Goal: Task Accomplishment & Management: Use online tool/utility

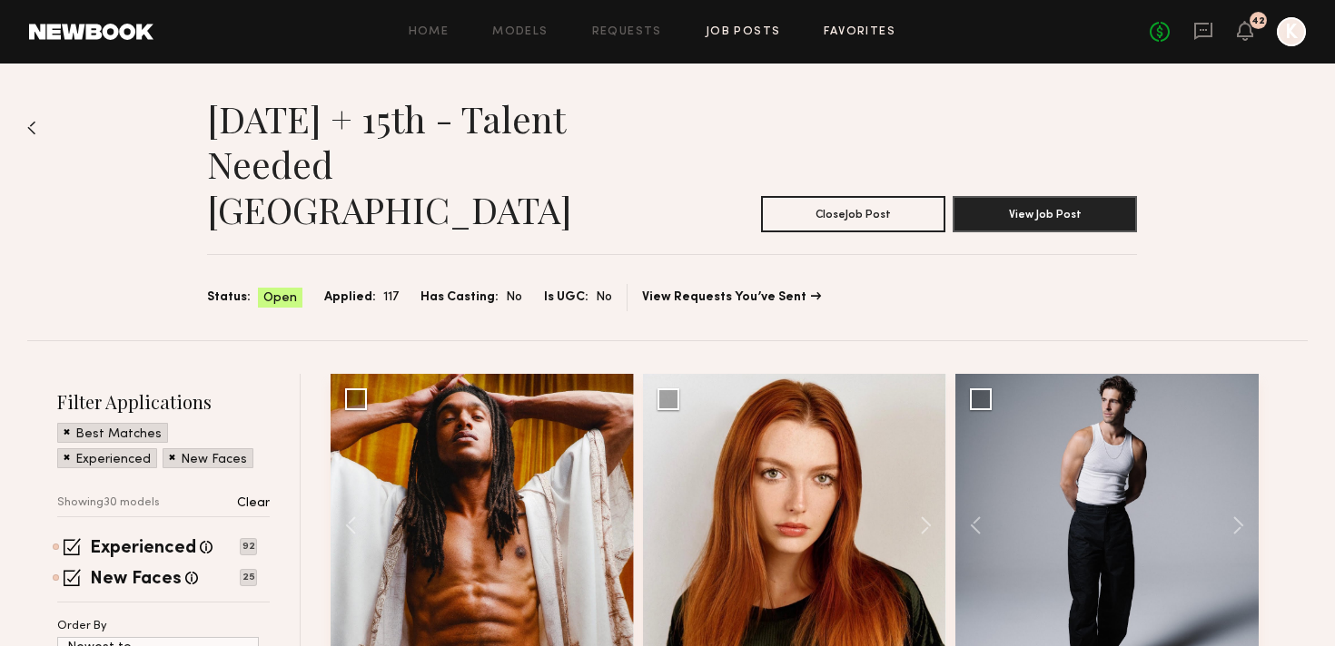
click at [847, 26] on link "Favorites" at bounding box center [860, 32] width 72 height 12
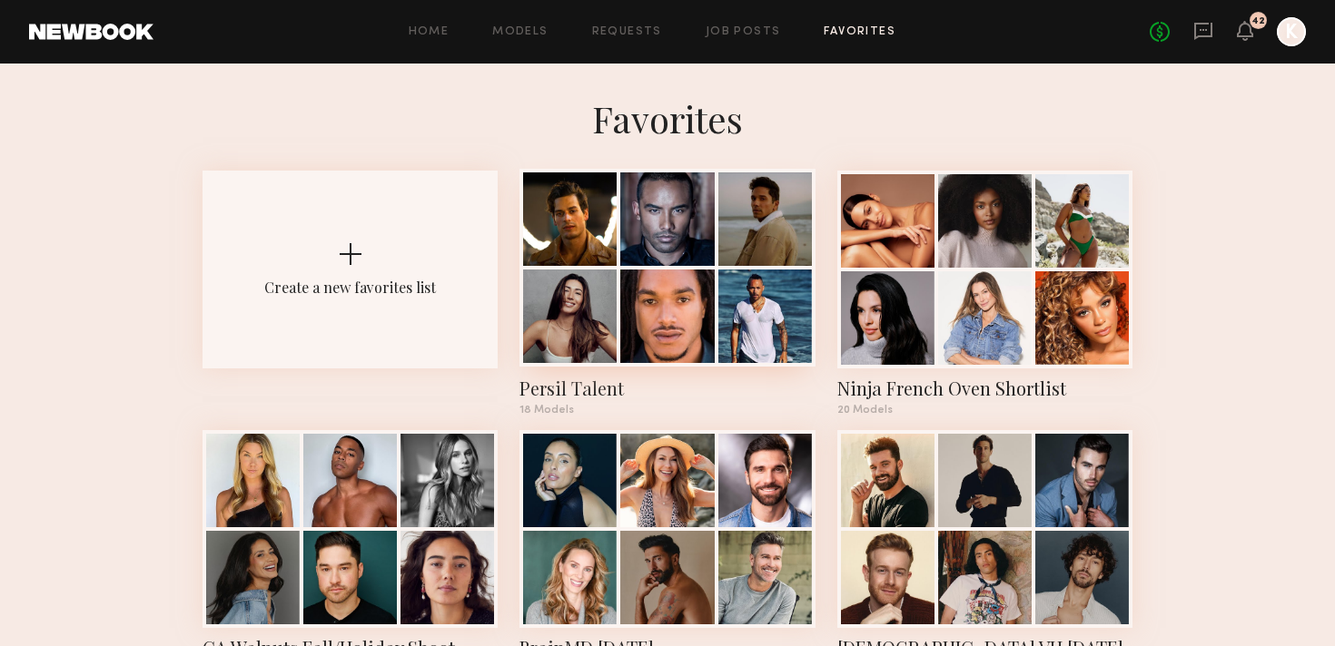
click at [663, 293] on div at bounding box center [667, 317] width 94 height 94
click at [746, 319] on div at bounding box center [765, 317] width 94 height 94
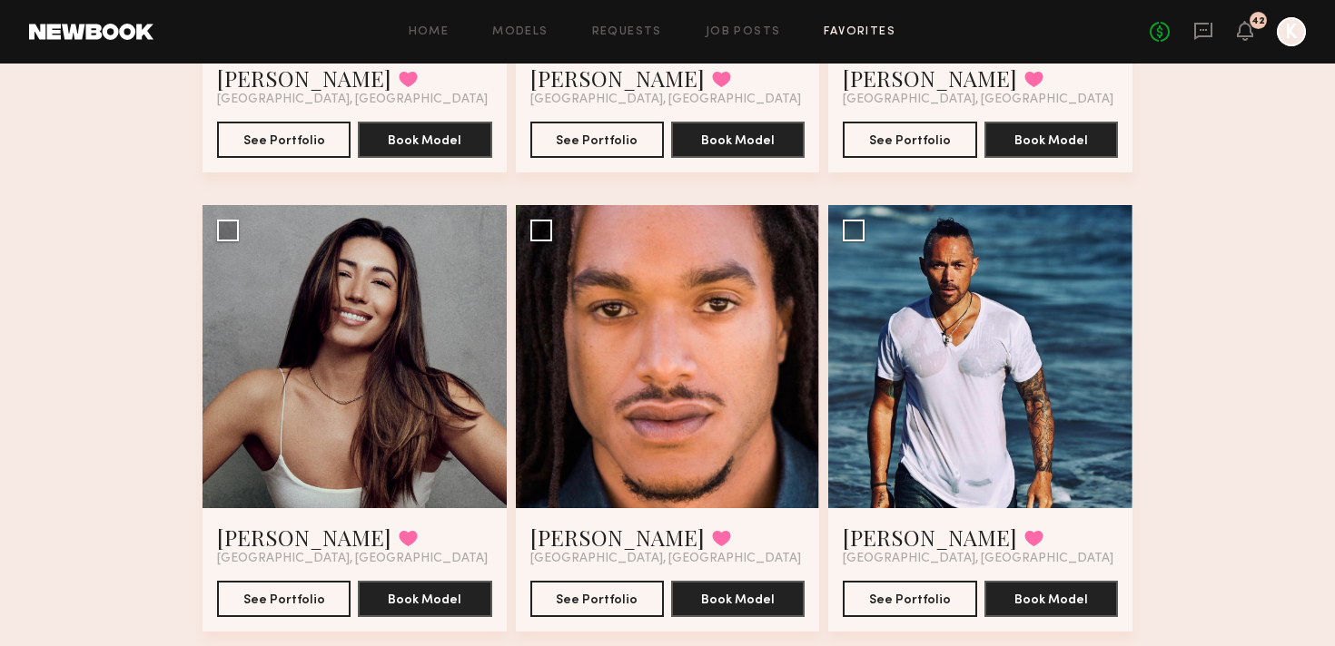
scroll to position [183, 0]
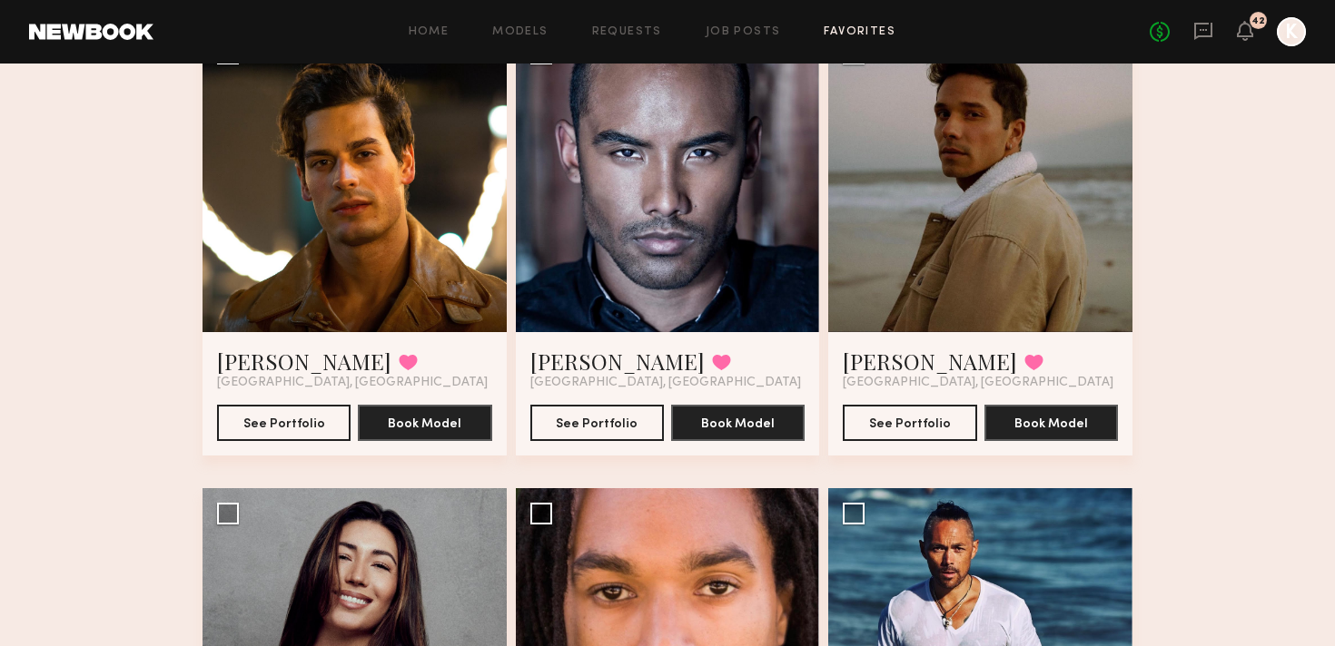
click at [706, 40] on div "Home Models Requests Job Posts Favorites Sign Out No fees up to $5,000 42 K" at bounding box center [729, 31] width 1152 height 29
click at [718, 36] on link "Job Posts" at bounding box center [743, 32] width 75 height 12
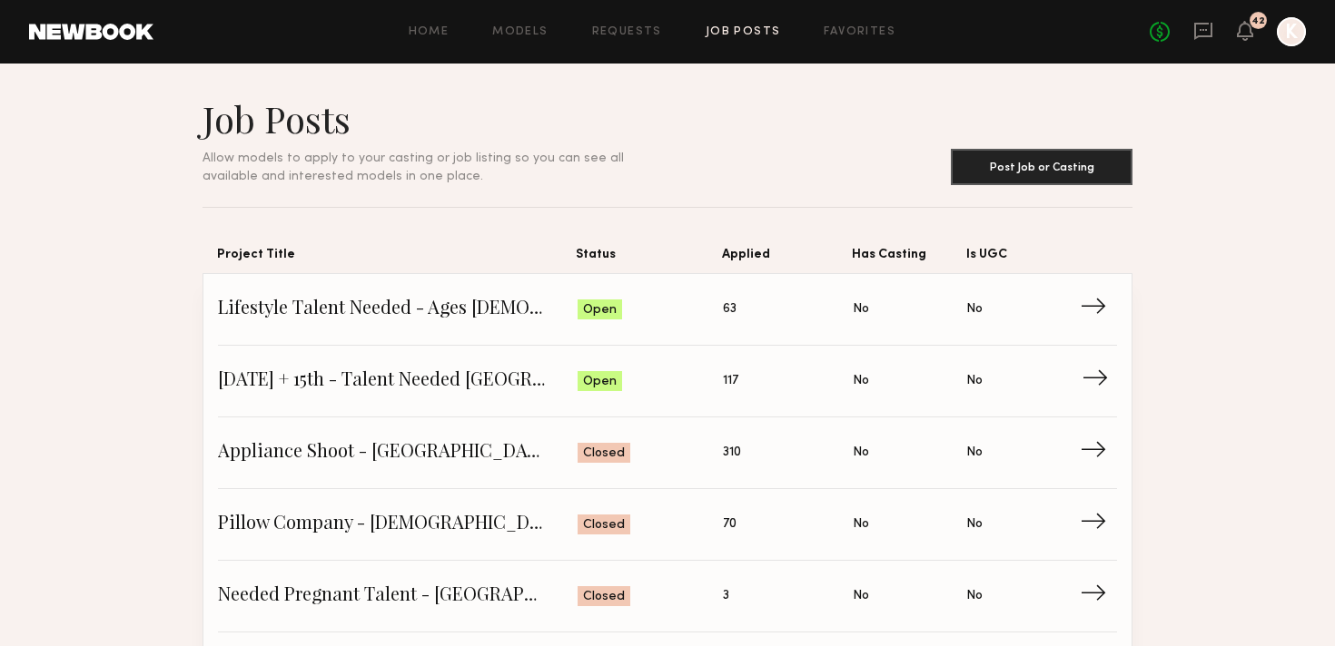
click at [362, 380] on span "[DATE] + 15th - Talent Needed [GEOGRAPHIC_DATA]" at bounding box center [398, 381] width 360 height 27
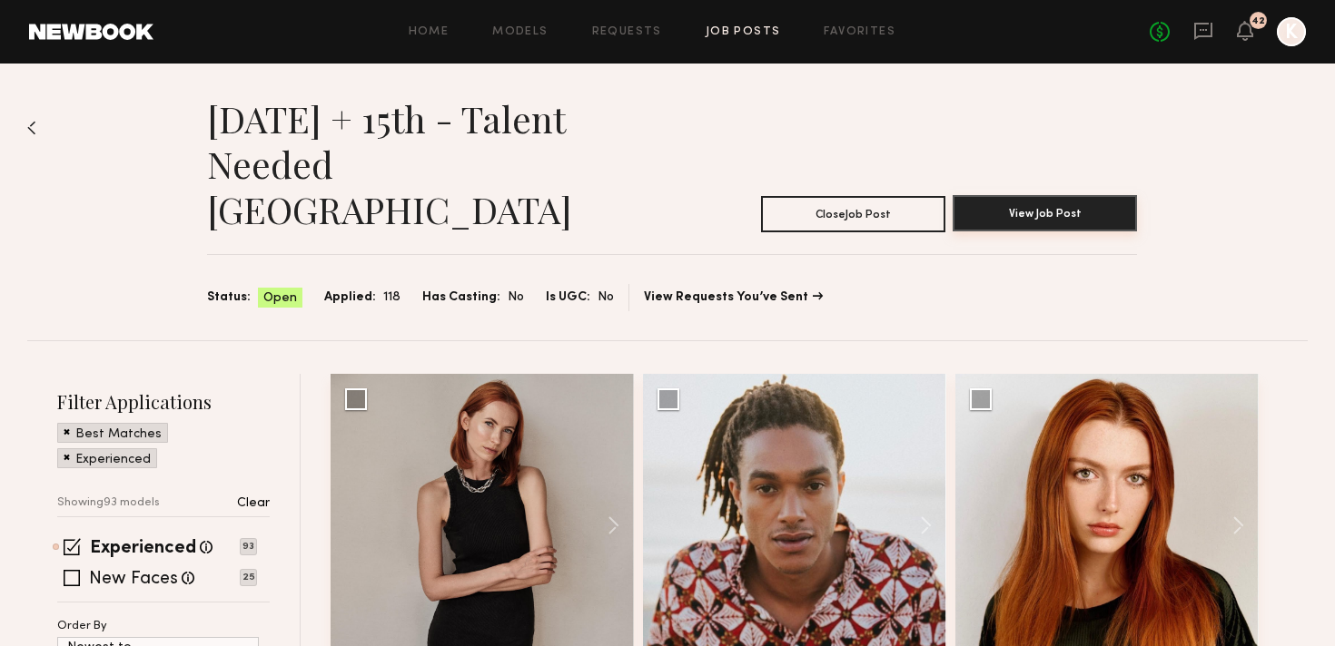
click at [847, 195] on button "View Job Post" at bounding box center [1044, 213] width 184 height 36
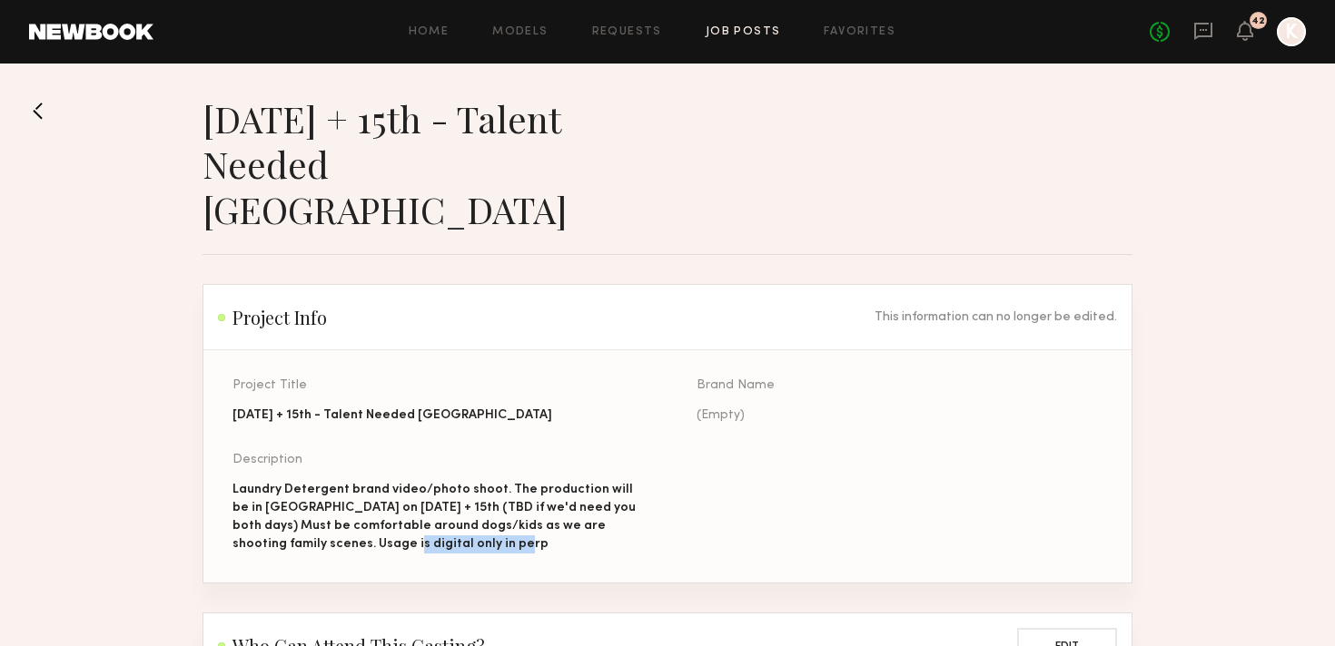
drag, startPoint x: 333, startPoint y: 496, endPoint x: 495, endPoint y: 499, distance: 161.7
click at [495, 499] on div "Laundry Detergent brand video/photo shoot. The production will be in [GEOGRAPHI…" at bounding box center [435, 517] width 406 height 73
copy div "digital only in perp"
